Goal: Task Accomplishment & Management: Manage account settings

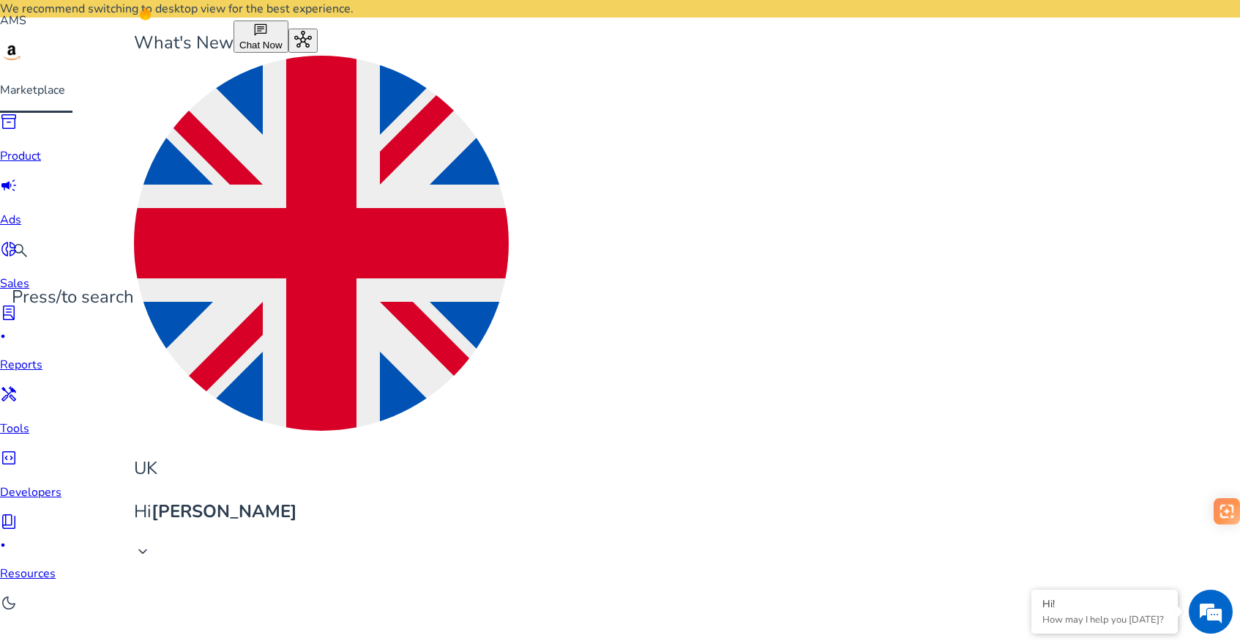
scroll to position [384, 0]
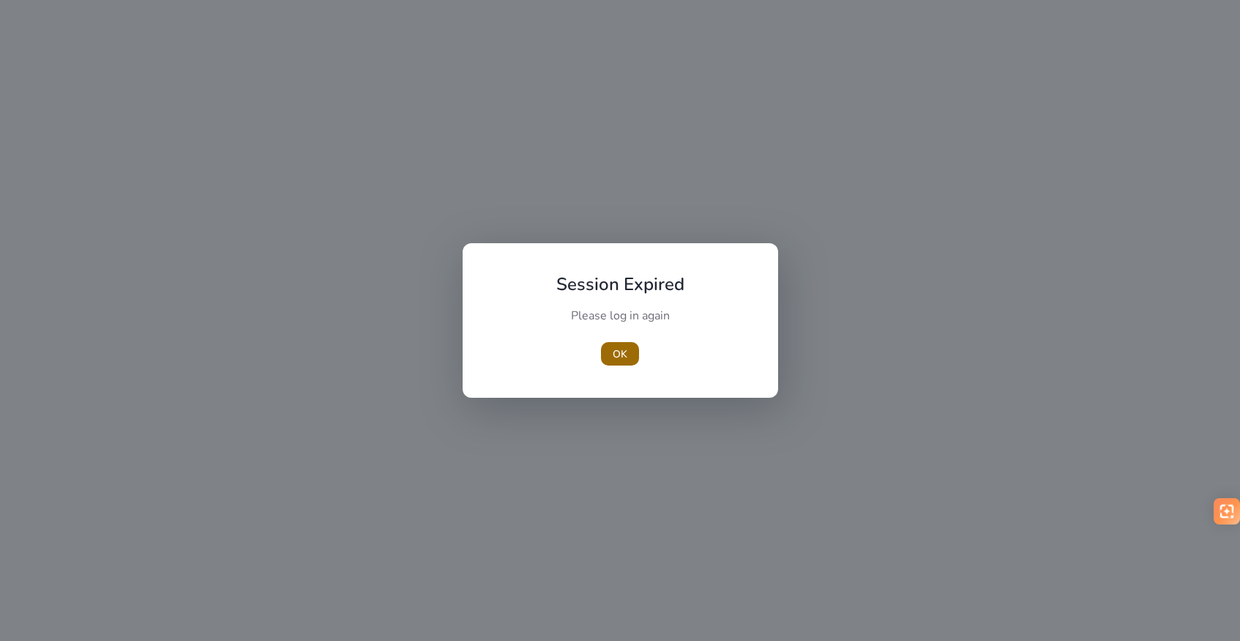
click at [616, 348] on span "OK" at bounding box center [620, 353] width 15 height 15
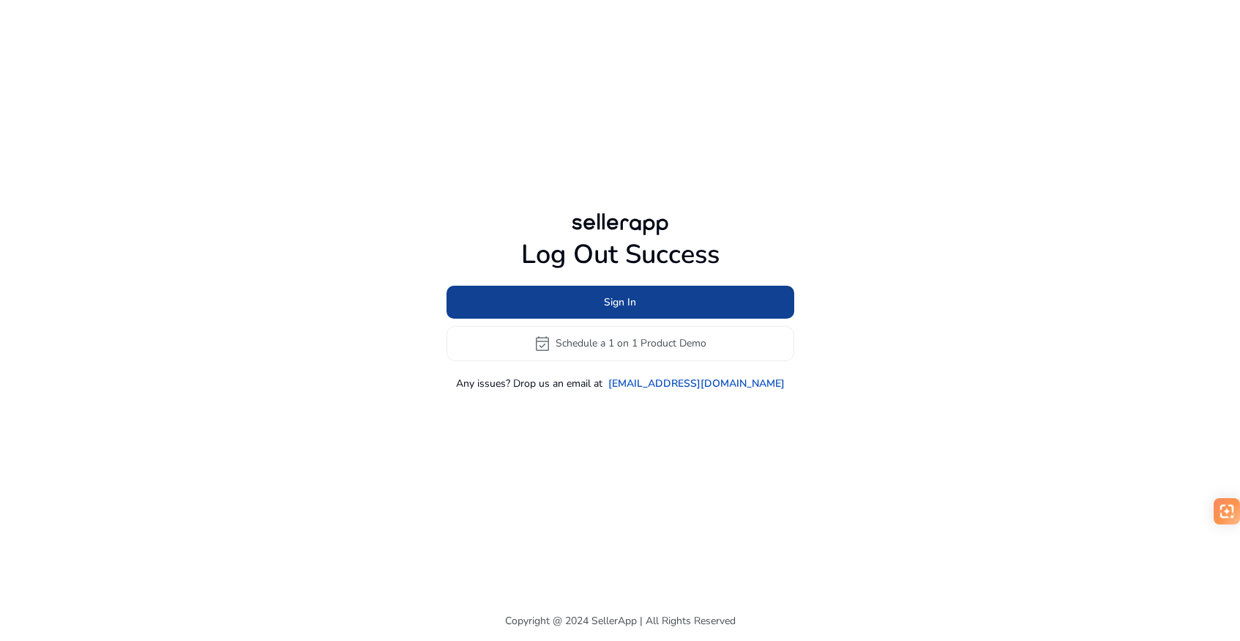
click at [628, 290] on span at bounding box center [621, 301] width 348 height 35
